Goal: Information Seeking & Learning: Check status

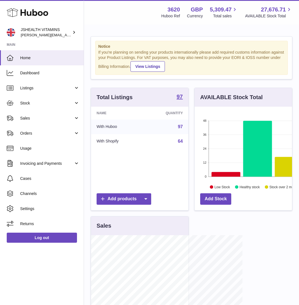
scroll to position [279446, 279436]
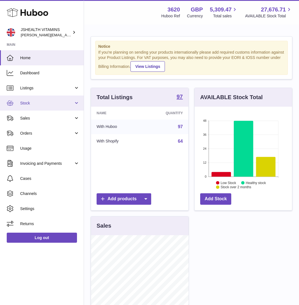
click at [31, 101] on span "Stock" at bounding box center [46, 103] width 53 height 5
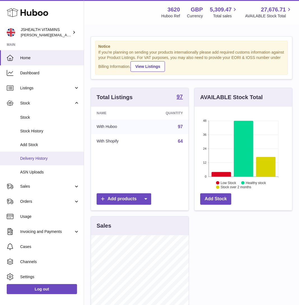
click at [47, 160] on span "Delivery History" at bounding box center [49, 158] width 59 height 5
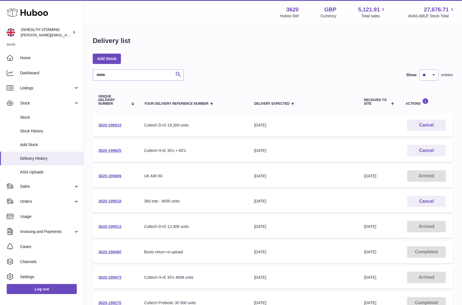
click at [117, 173] on td "3620-199609" at bounding box center [116, 176] width 46 height 23
click at [116, 174] on link "3620-199609" at bounding box center [109, 176] width 23 height 4
click at [42, 120] on link "Stock" at bounding box center [42, 118] width 84 height 14
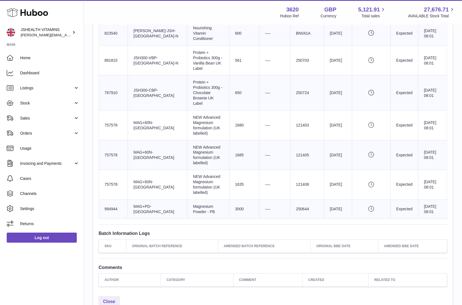
scroll to position [315, 0]
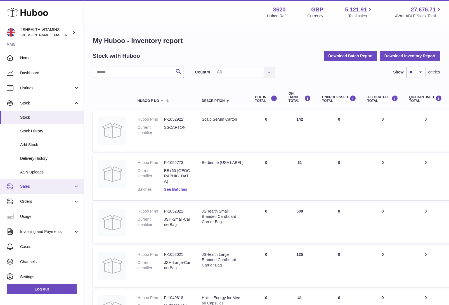
click at [32, 186] on span "Sales" at bounding box center [46, 186] width 53 height 5
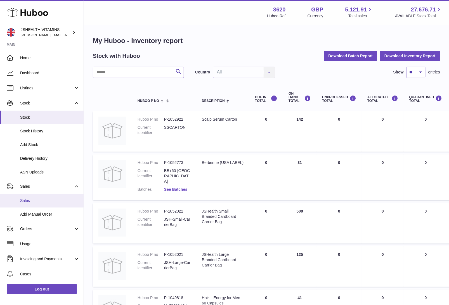
click at [32, 198] on span "Sales" at bounding box center [49, 200] width 59 height 5
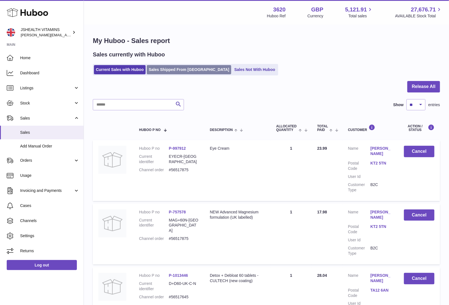
click at [197, 71] on link "Sales Shipped From Huboo" at bounding box center [189, 69] width 84 height 9
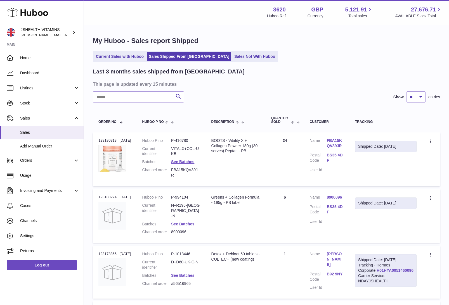
click at [137, 98] on input "text" at bounding box center [138, 96] width 91 height 11
paste input "*******"
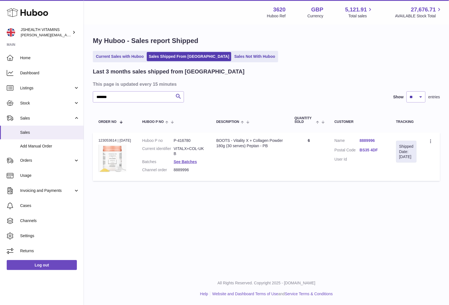
click at [188, 148] on dd "VITALX+COL-UKB" at bounding box center [190, 151] width 32 height 11
copy dl "VITALX+COL-UKB"
click at [194, 165] on dl "Huboo P no P-416780 Current identifier VITALX+COL-UKB Batches See Batches Chann…" at bounding box center [173, 156] width 63 height 37
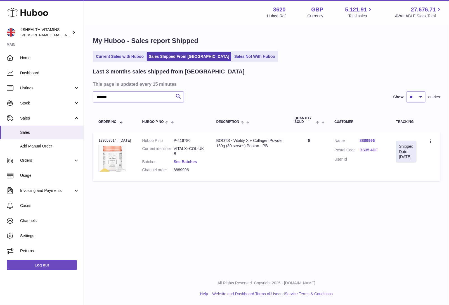
click at [194, 160] on link "See Batches" at bounding box center [185, 162] width 23 height 4
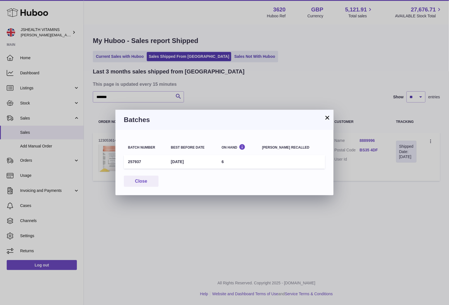
click at [131, 161] on td "257937" at bounding box center [145, 162] width 43 height 14
copy td "257937"
click at [160, 134] on div "Batch number Best before date On Hand Batch recalled 257937 31st Mar 2028 6 Clo…" at bounding box center [224, 162] width 218 height 65
click at [144, 97] on div "× Batches Batch number Best before date On Hand Batch recalled 257937 31st Mar …" at bounding box center [224, 152] width 449 height 305
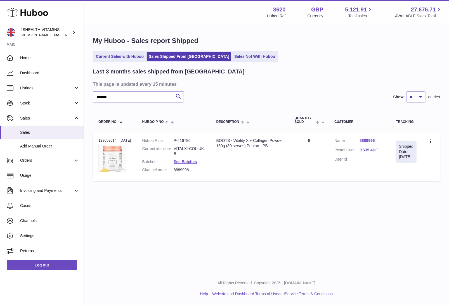
click at [144, 97] on div at bounding box center [224, 152] width 449 height 305
click at [144, 97] on input "*******" at bounding box center [138, 96] width 91 height 11
paste input "*****"
click at [161, 97] on input "**********" at bounding box center [138, 96] width 91 height 11
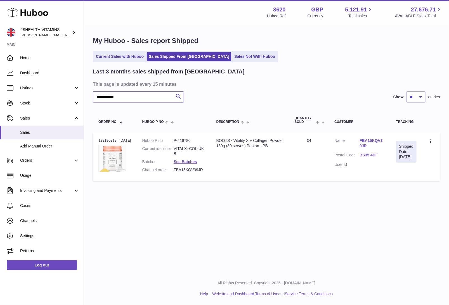
click at [161, 97] on input "**********" at bounding box center [138, 96] width 91 height 11
click at [195, 169] on dd "FBA15KQV39JR" at bounding box center [190, 169] width 32 height 5
click at [193, 148] on dd "VITALX+COL-UKB" at bounding box center [190, 151] width 32 height 11
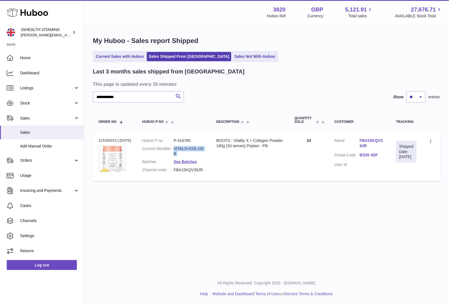
copy dl "VITALX+COL-UKB"
click at [188, 162] on link "See Batches" at bounding box center [185, 162] width 23 height 4
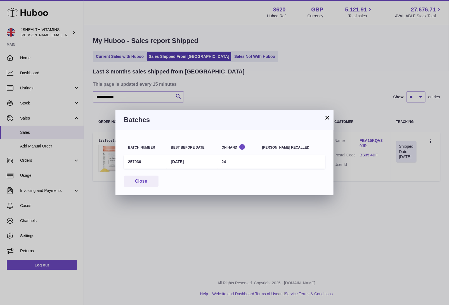
click at [128, 165] on td "257936" at bounding box center [145, 162] width 43 height 14
click at [131, 160] on td "257936" at bounding box center [145, 162] width 43 height 14
copy td "257936"
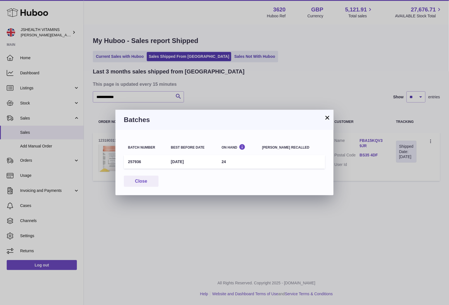
click at [278, 254] on div "× Batches Batch number Best before date On Hand Batch recalled 257936 31st Mar …" at bounding box center [224, 152] width 449 height 305
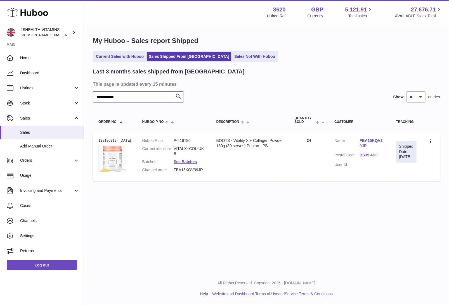
click at [134, 95] on input "**********" at bounding box center [138, 96] width 91 height 11
paste input "text"
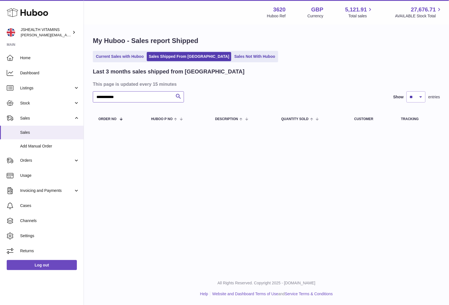
type input "**********"
click at [53, 102] on span "Stock" at bounding box center [46, 103] width 53 height 5
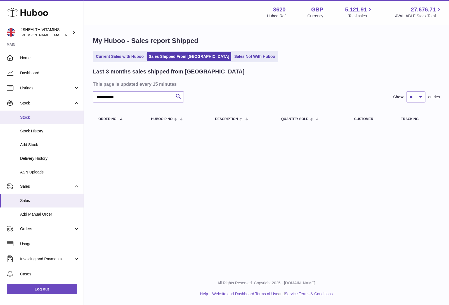
click at [44, 121] on link "Stock" at bounding box center [42, 118] width 84 height 14
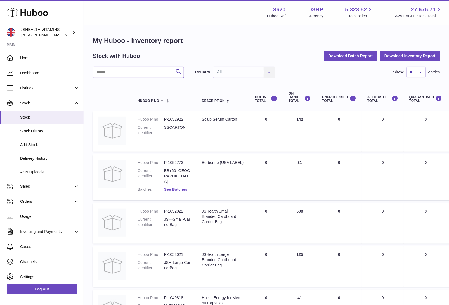
click at [130, 77] on input "text" at bounding box center [138, 72] width 91 height 11
paste input "******"
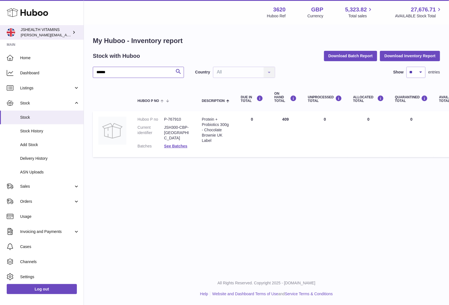
type input "******"
click at [166, 126] on dd "JSH300-CBP-[GEOGRAPHIC_DATA]" at bounding box center [177, 133] width 27 height 16
copy dl "JSH300-CBP-[GEOGRAPHIC_DATA]"
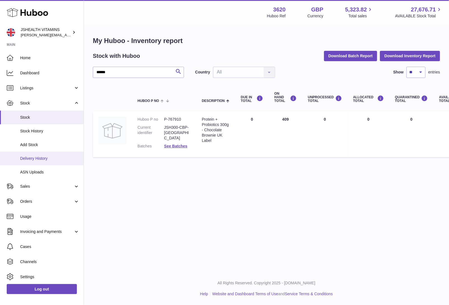
click at [40, 161] on span "Delivery History" at bounding box center [49, 158] width 59 height 5
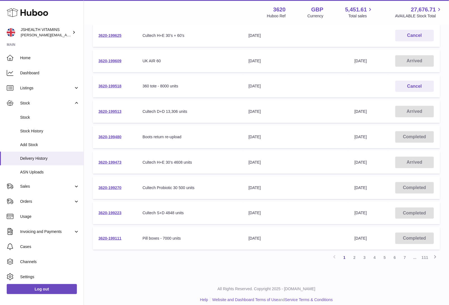
scroll to position [119, 0]
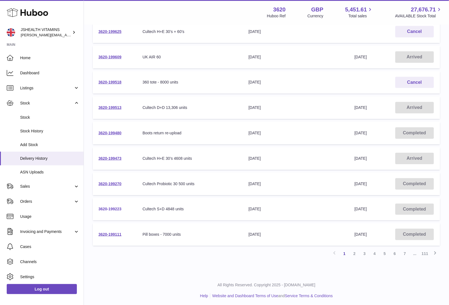
click at [112, 209] on link "3620-199223" at bounding box center [109, 209] width 23 height 4
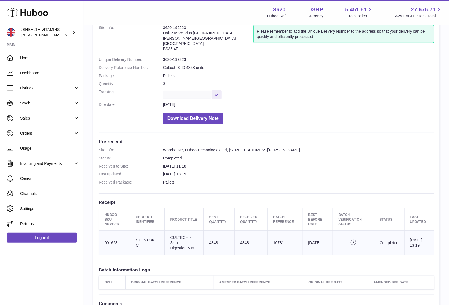
scroll to position [47, 0]
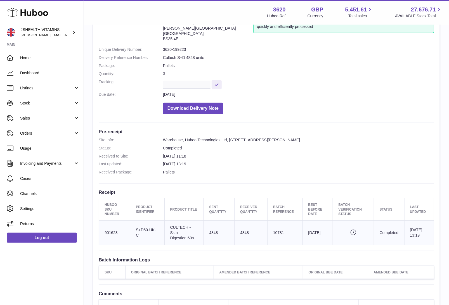
click at [150, 234] on td "Client Identifier S+D60-UK-C" at bounding box center [147, 233] width 34 height 25
copy tr "S+D60-UK-C"
click at [276, 234] on td "Batch Reference 10781" at bounding box center [285, 233] width 35 height 25
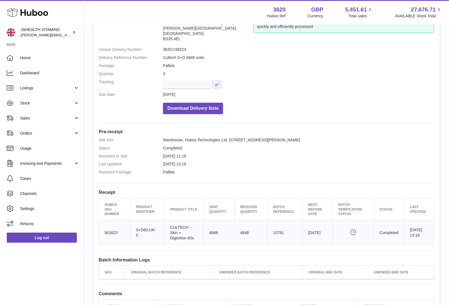
click at [276, 234] on td "Batch Reference 10781" at bounding box center [285, 233] width 35 height 25
click at [243, 230] on td "4848" at bounding box center [251, 233] width 33 height 25
copy td "4848"
click at [278, 229] on td "Batch Reference 10781" at bounding box center [285, 233] width 35 height 25
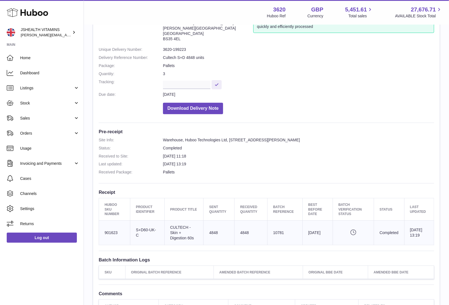
click at [278, 229] on td "Batch Reference 10781" at bounding box center [285, 233] width 35 height 25
copy td "10781"
click at [210, 233] on td "Sent Quantity 4848" at bounding box center [219, 233] width 31 height 25
copy td "4848"
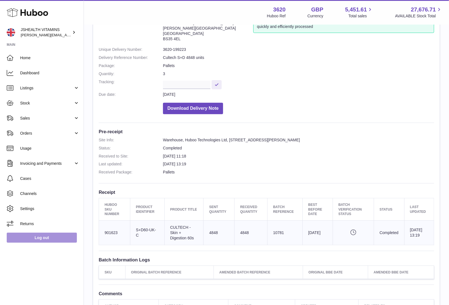
click at [60, 234] on link "Log out" at bounding box center [42, 238] width 70 height 10
